Goal: Task Accomplishment & Management: Use online tool/utility

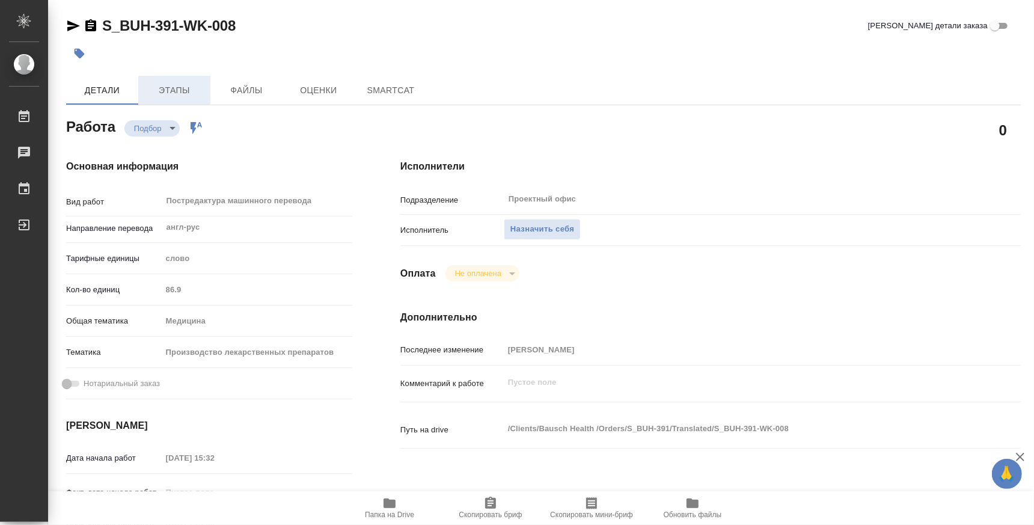
type textarea "x"
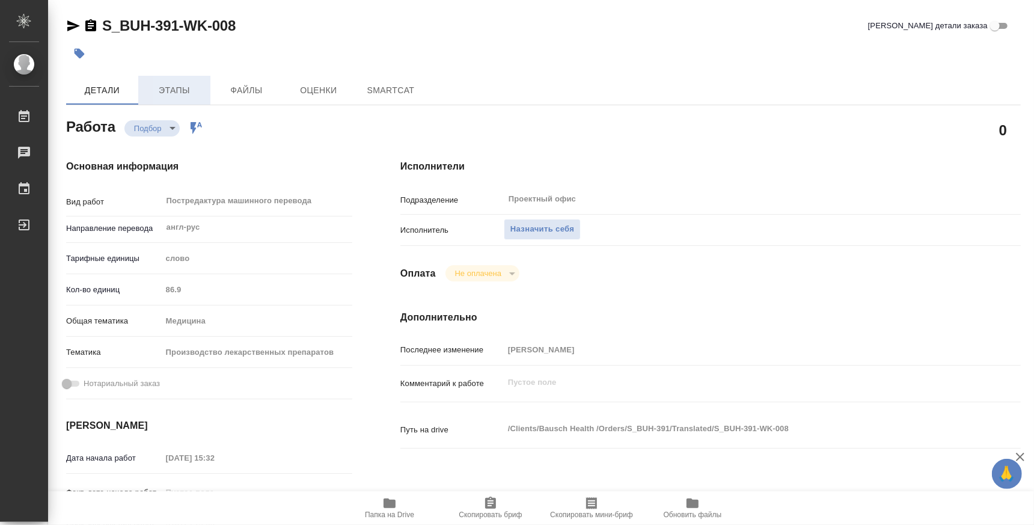
type textarea "x"
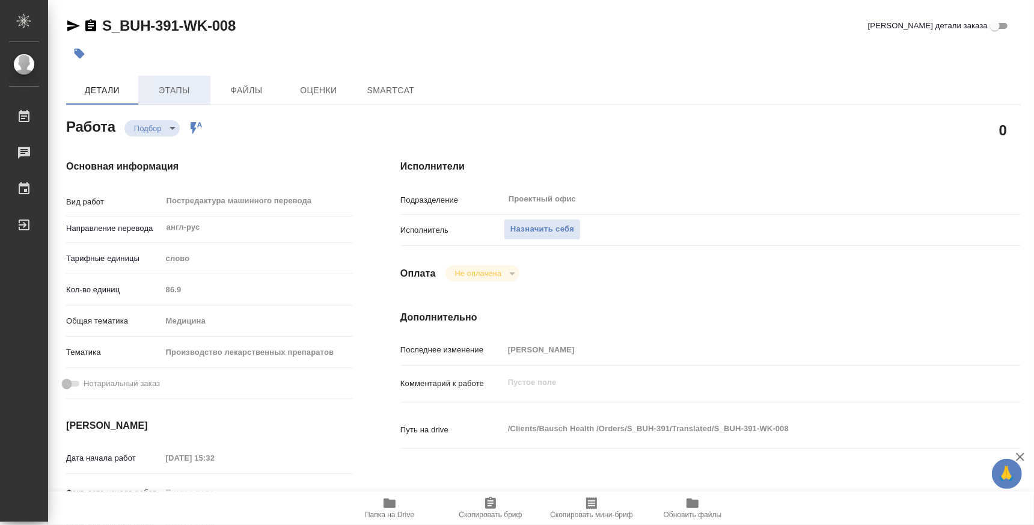
type textarea "x"
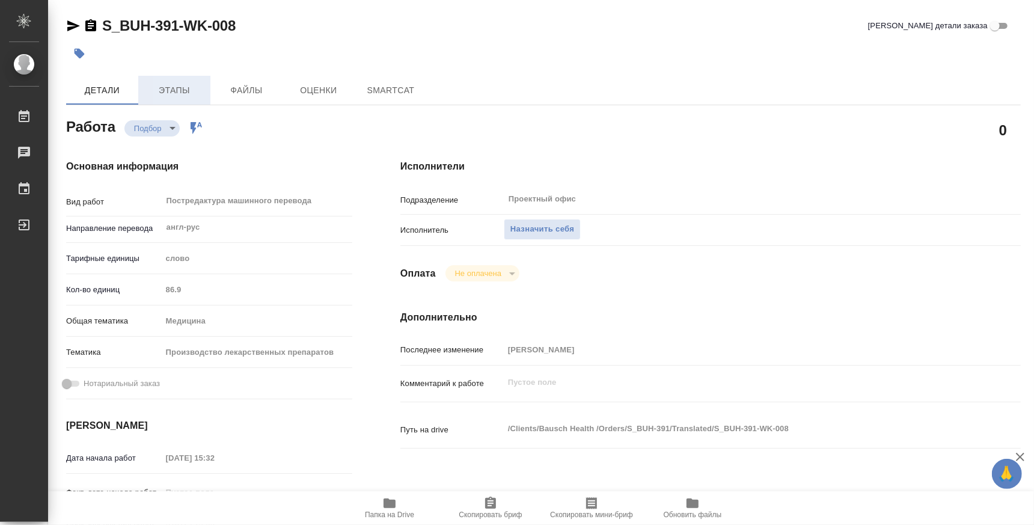
type textarea "x"
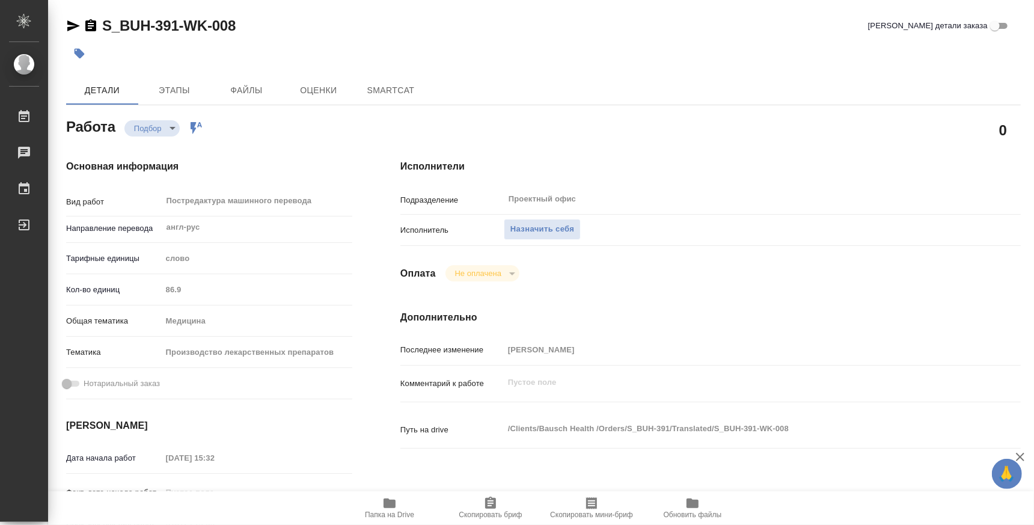
type textarea "x"
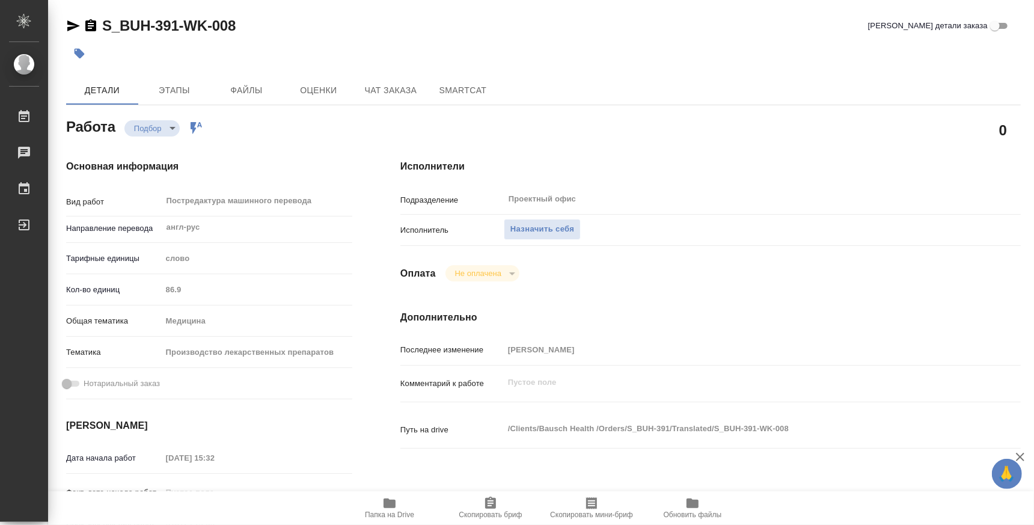
click at [396, 507] on icon "button" at bounding box center [389, 503] width 14 height 14
type textarea "x"
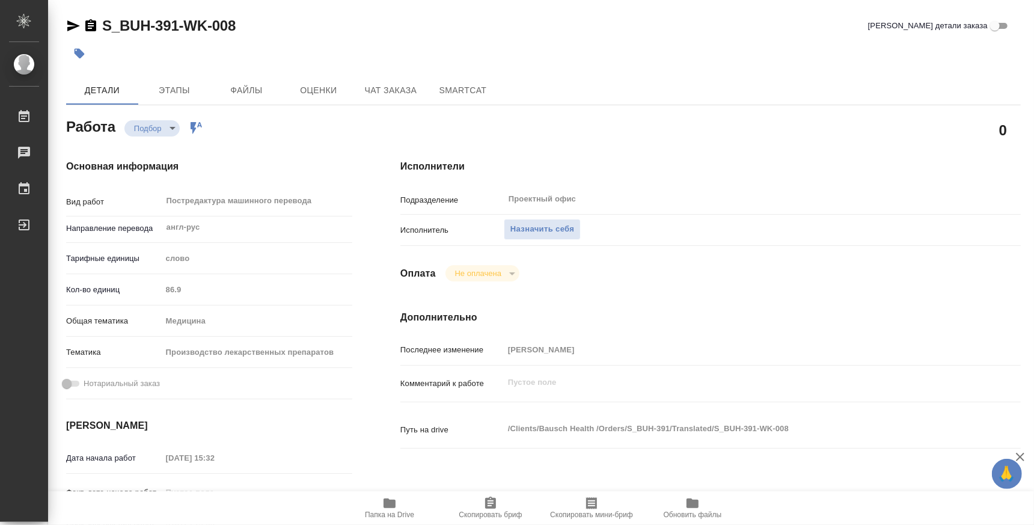
type textarea "x"
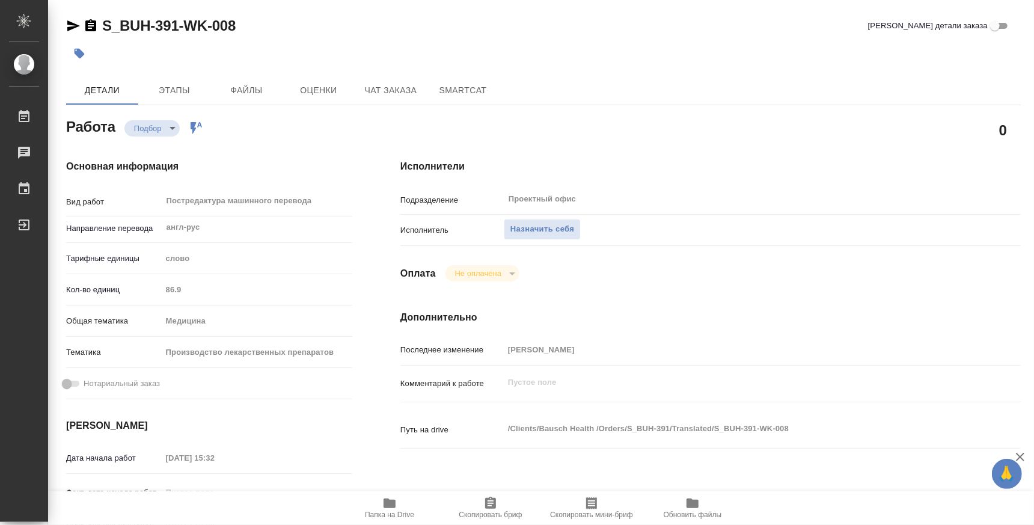
type textarea "x"
